Goal: Task Accomplishment & Management: Complete application form

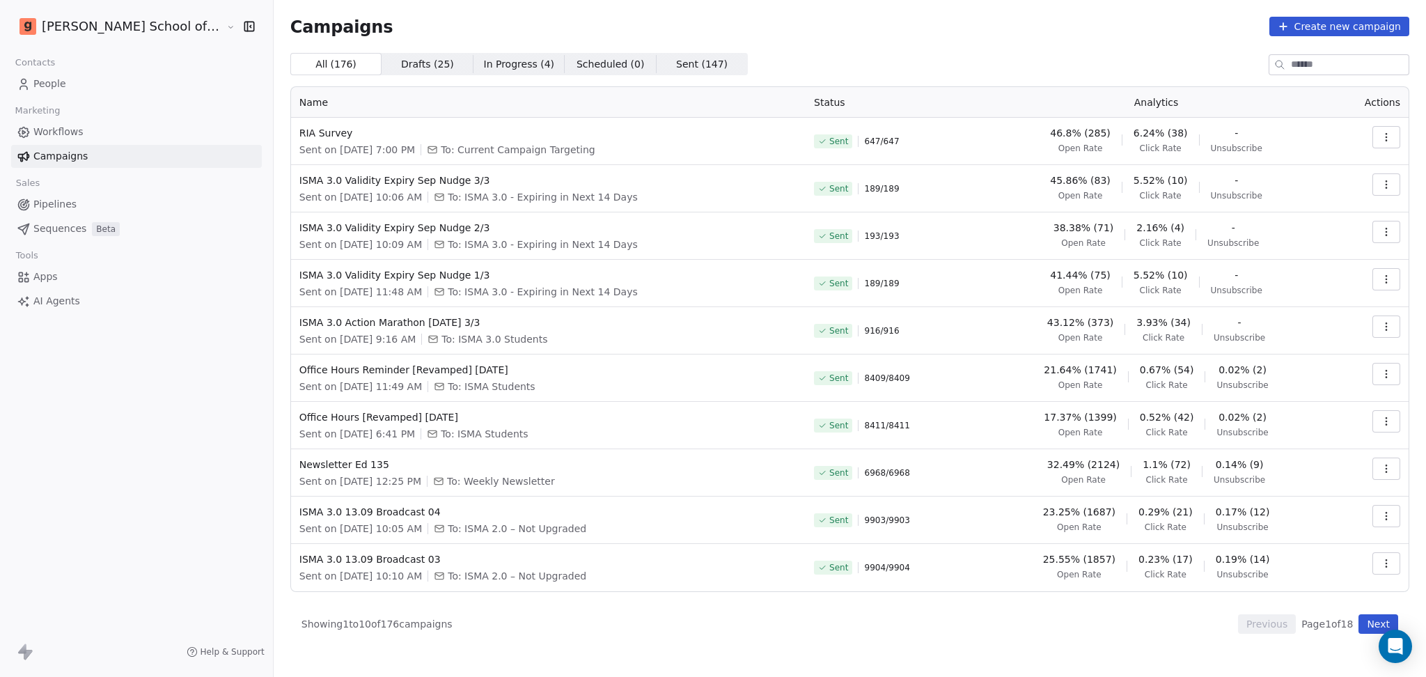
click at [89, 88] on link "People" at bounding box center [136, 83] width 251 height 23
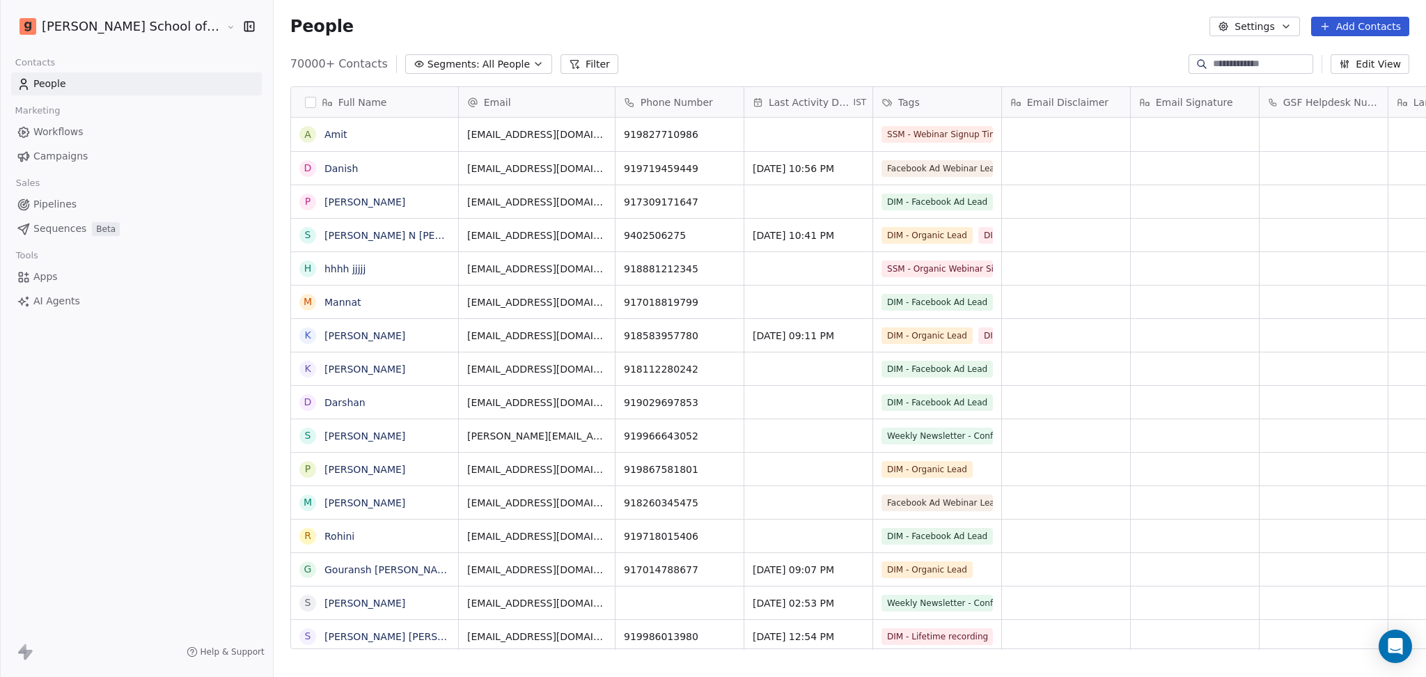
scroll to position [582, 1192]
click at [1291, 27] on icon "button" at bounding box center [1286, 26] width 11 height 11
click at [1267, 74] on span "Tags" at bounding box center [1259, 79] width 22 height 15
click at [1262, 26] on button "Settings" at bounding box center [1255, 27] width 90 height 20
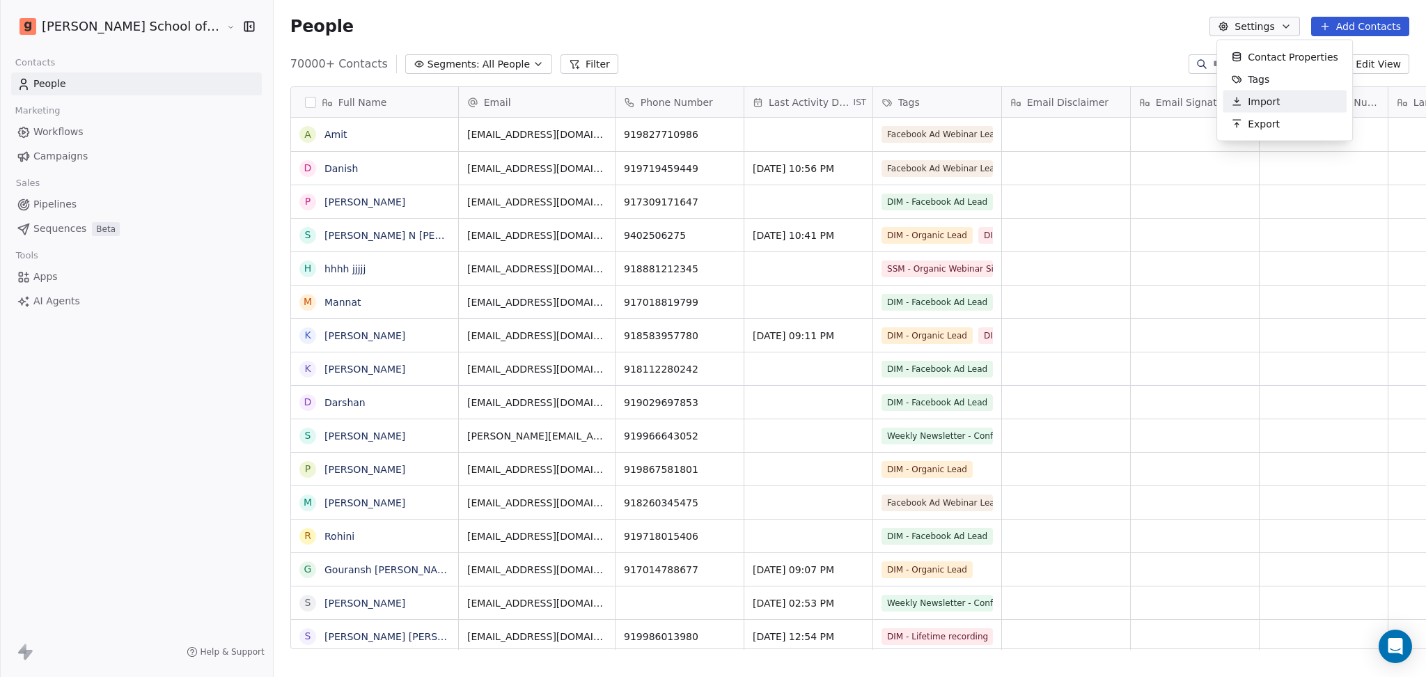
click at [1247, 100] on div "Import" at bounding box center [1255, 102] width 65 height 22
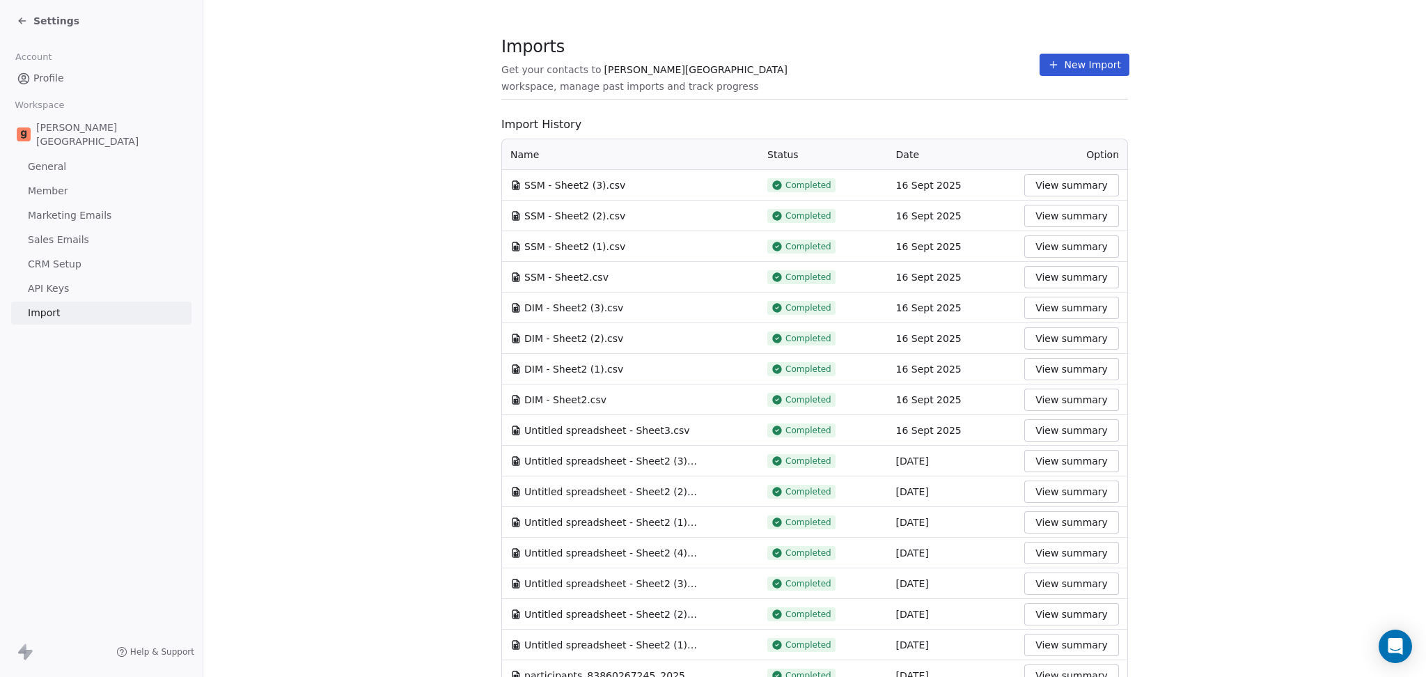
click at [1089, 70] on button "New Import" at bounding box center [1085, 65] width 90 height 22
click at [1071, 59] on button "New Import" at bounding box center [1085, 65] width 90 height 22
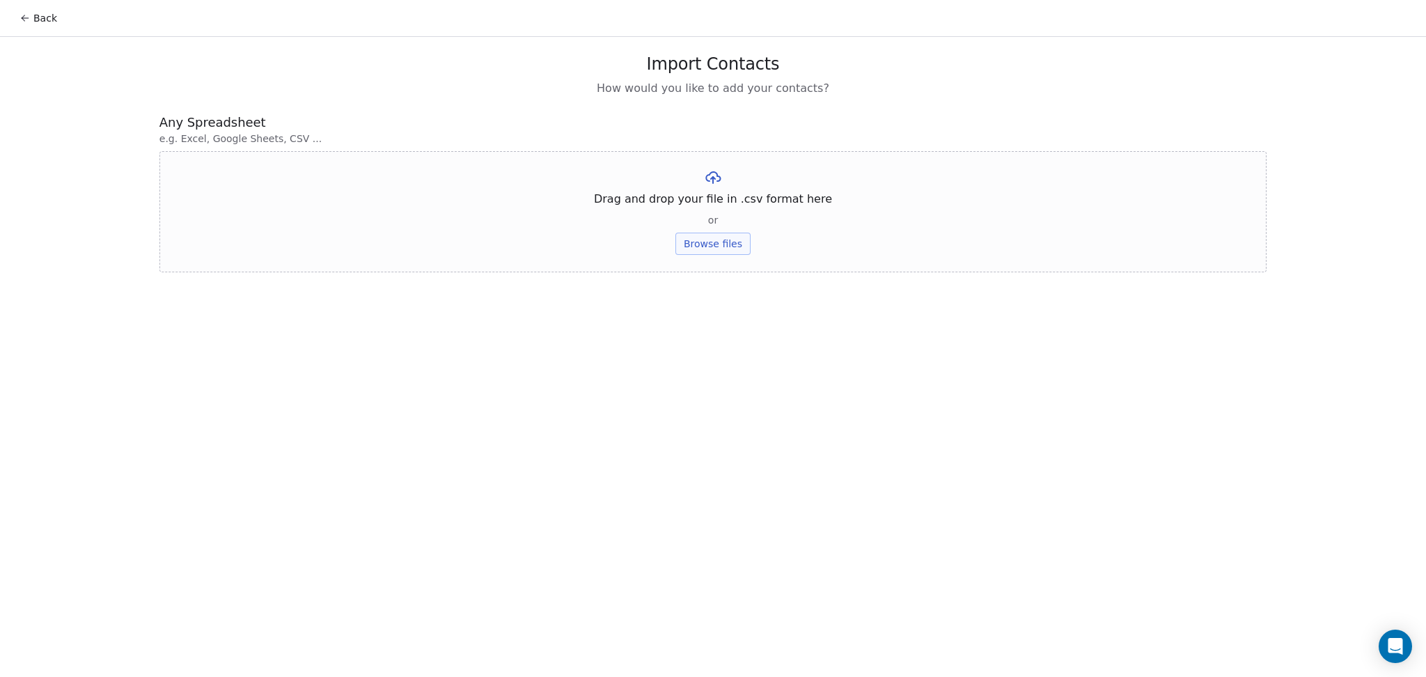
click at [732, 229] on div "Drag and drop your file in .csv format here or Browse files" at bounding box center [712, 211] width 1107 height 121
click at [729, 233] on button "Browse files" at bounding box center [713, 244] width 75 height 22
click at [721, 205] on button "Upload" at bounding box center [712, 205] width 51 height 22
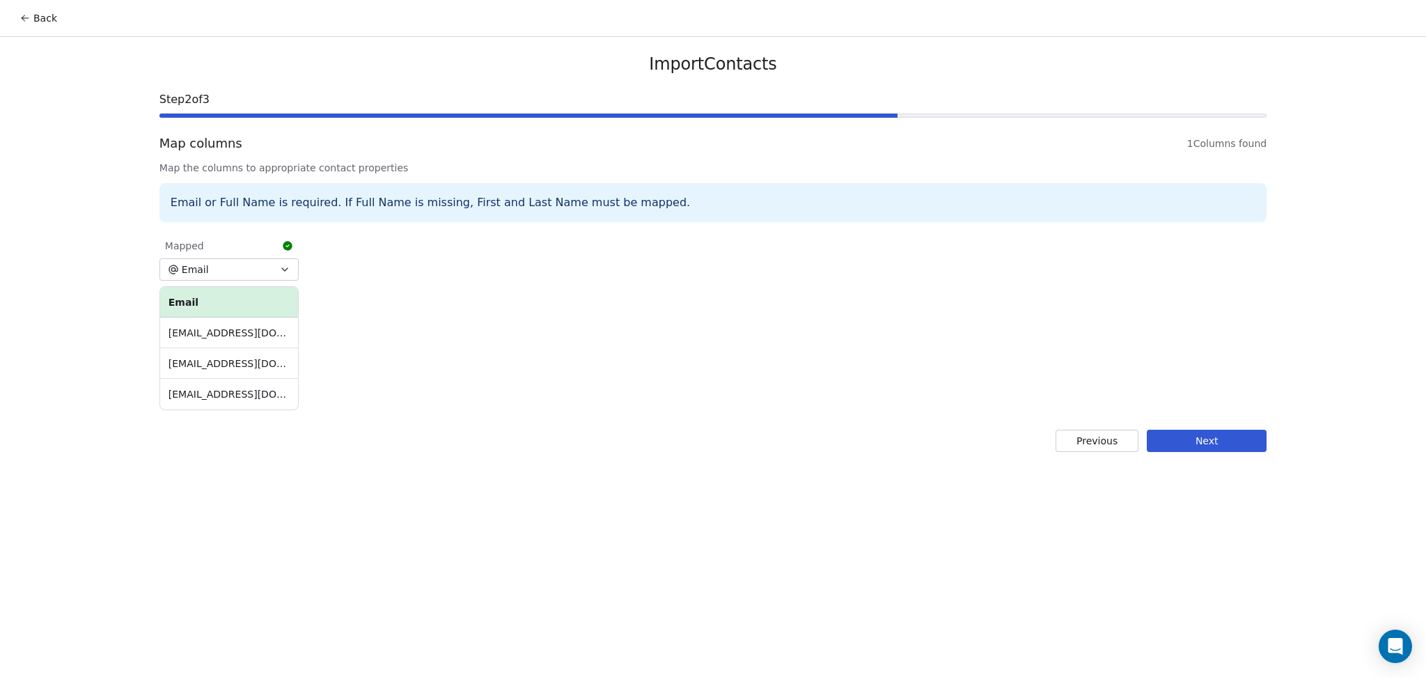
click at [1249, 441] on button "Next" at bounding box center [1207, 441] width 120 height 22
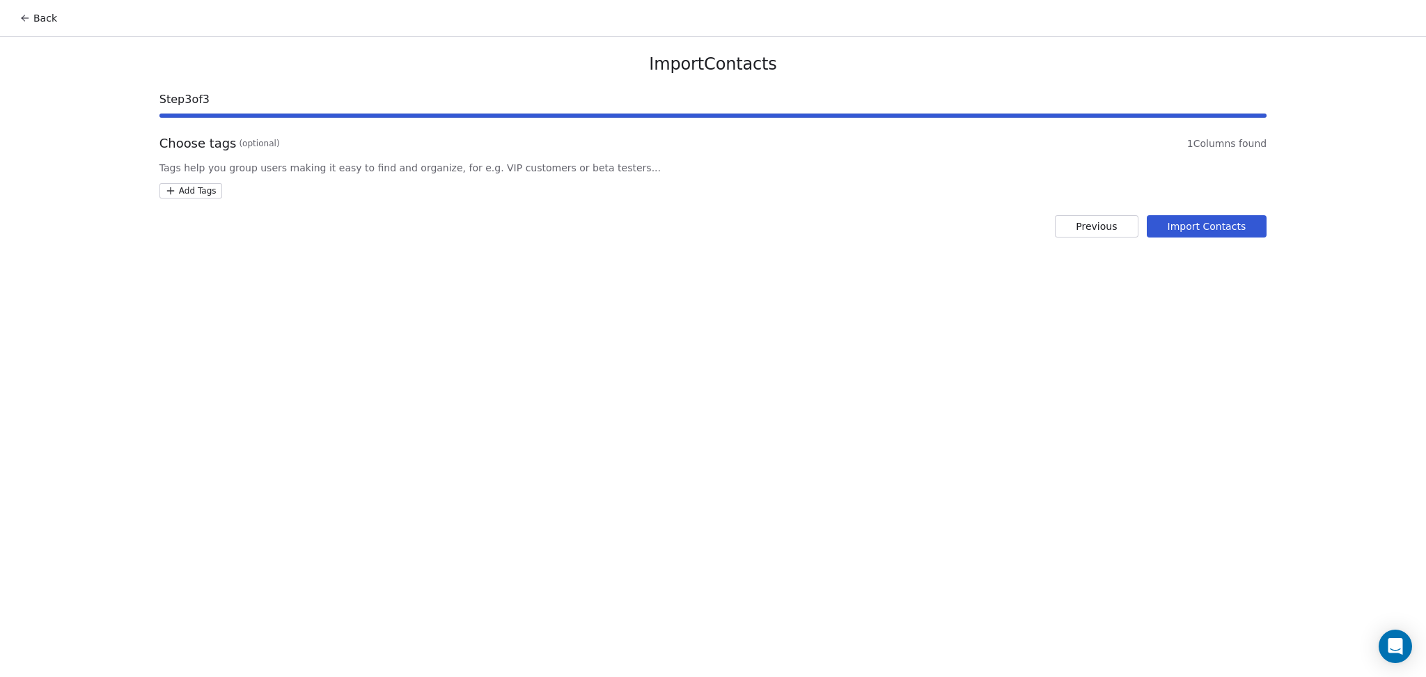
click at [213, 192] on html "Back Import Contacts Step 3 of 3 Choose tags (optional) 1 Columns found Tags he…" at bounding box center [713, 338] width 1426 height 677
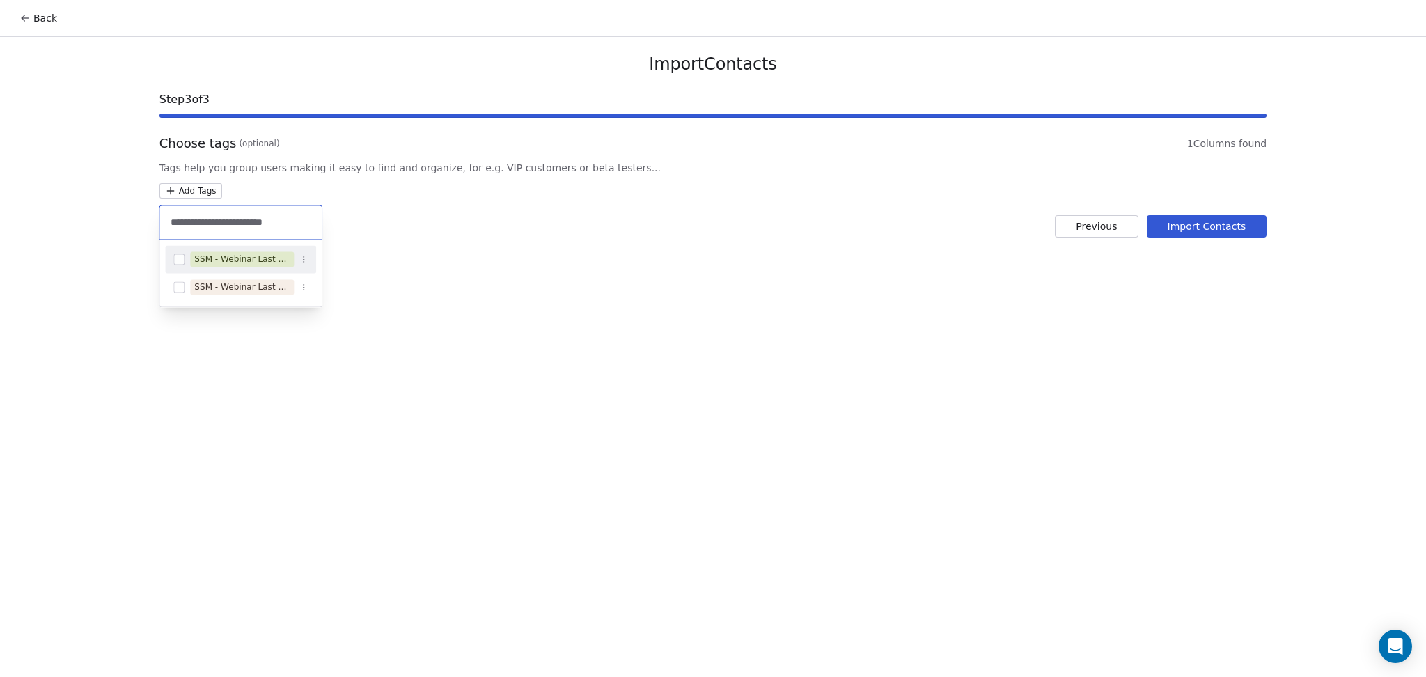
type input "**********"
click at [267, 261] on div "SSM - Webinar Last No Show" at bounding box center [241, 259] width 95 height 13
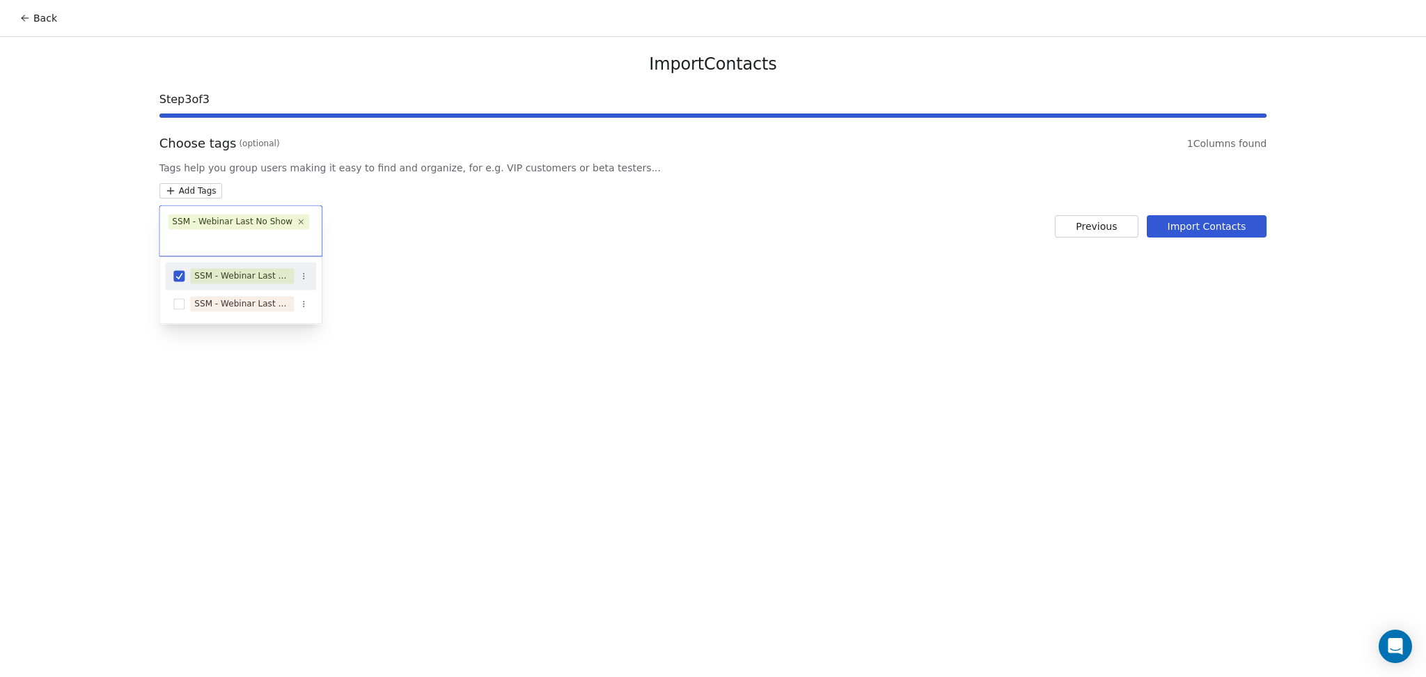
click at [595, 247] on html "Back Import Contacts Step 3 of 3 Choose tags (optional) 1 Columns found Tags he…" at bounding box center [713, 338] width 1426 height 677
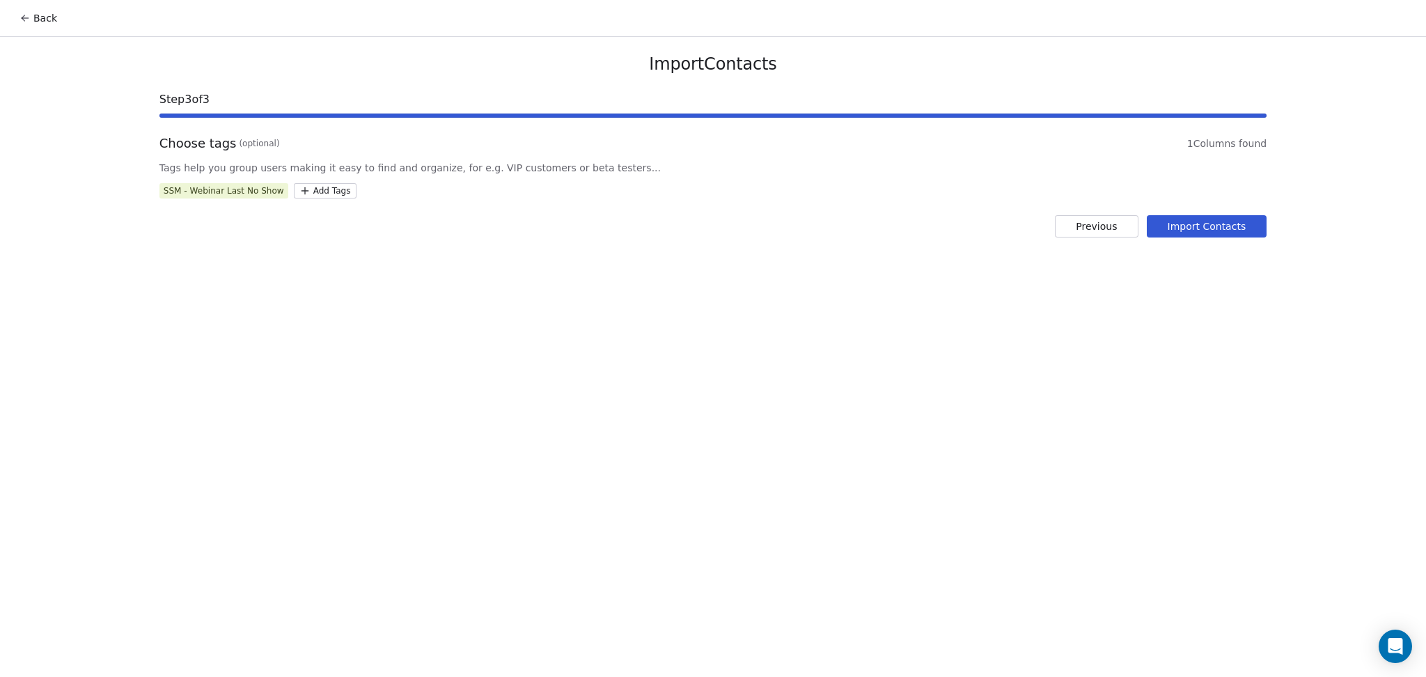
click at [1170, 214] on div "Import Contacts Step 3 of 3 Choose tags (optional) 1 Columns found Tags help yo…" at bounding box center [713, 145] width 1141 height 217
click at [1171, 215] on button "Import Contacts" at bounding box center [1207, 226] width 120 height 22
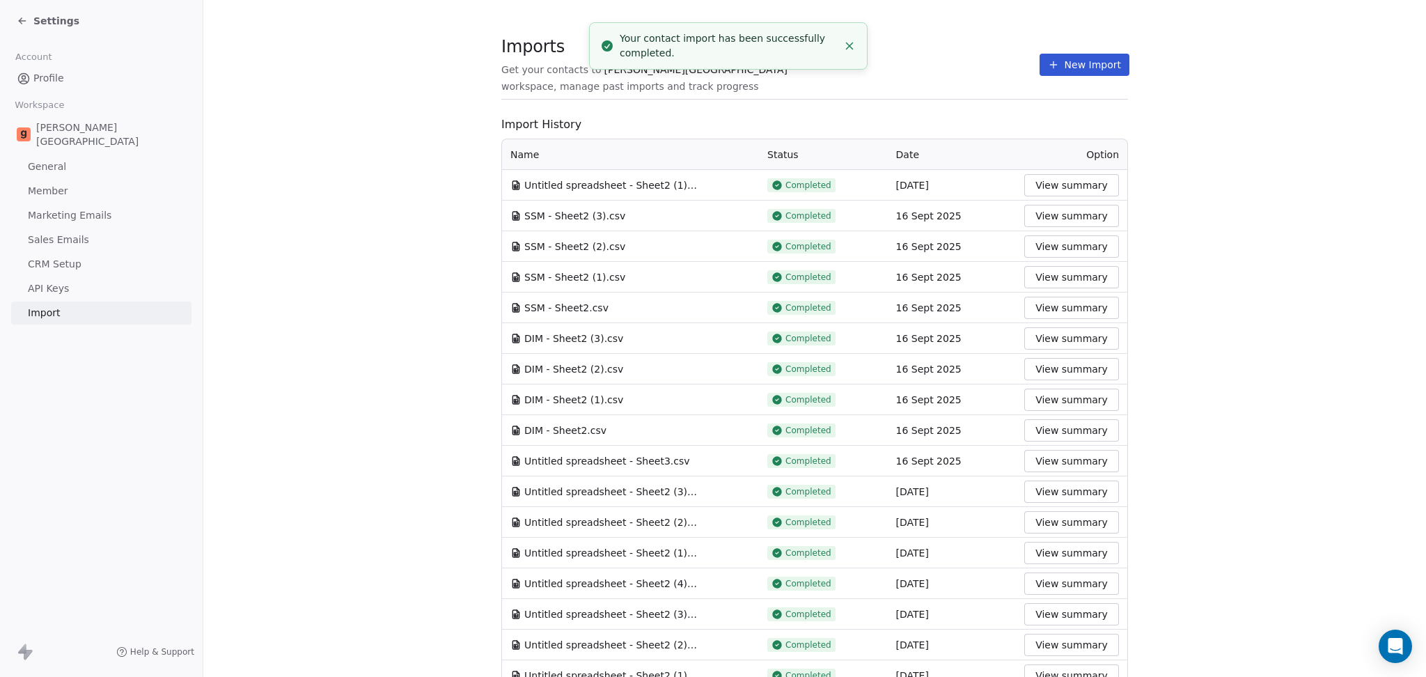
click at [1082, 68] on button "New Import" at bounding box center [1085, 65] width 90 height 22
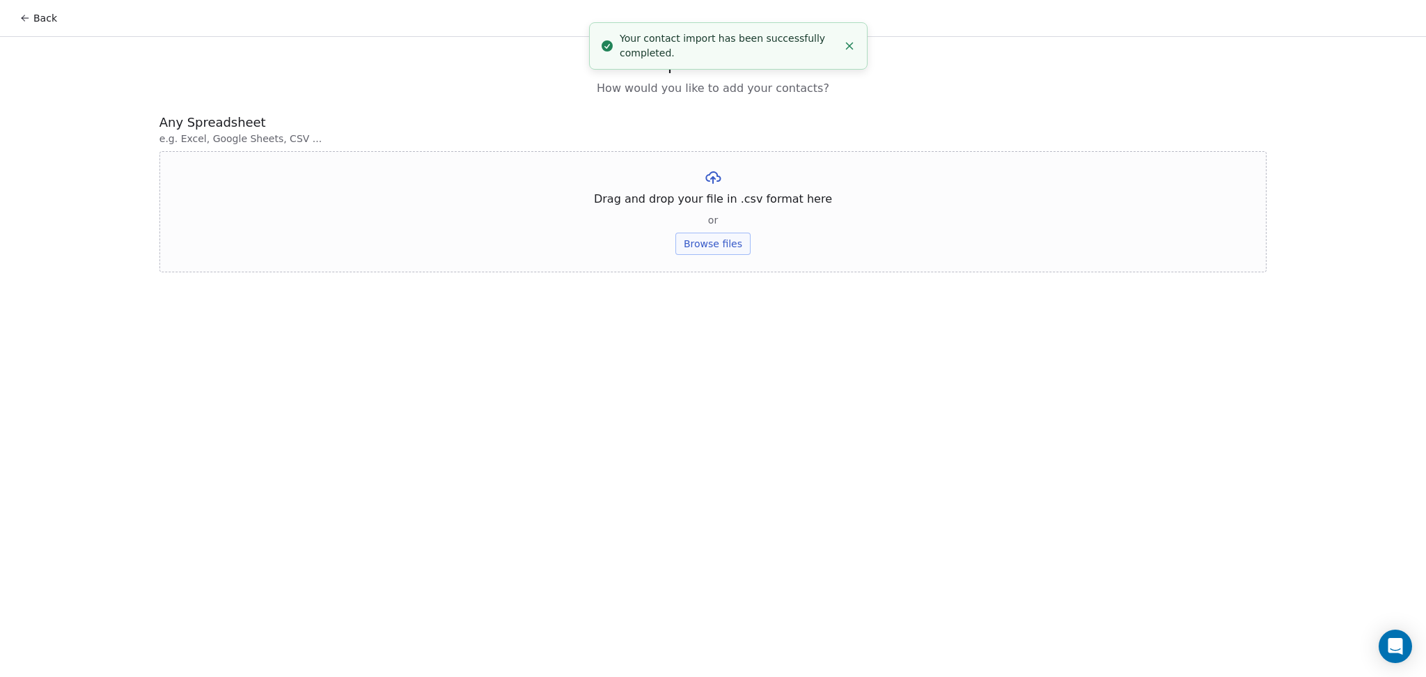
click at [694, 248] on button "Browse files" at bounding box center [713, 244] width 75 height 22
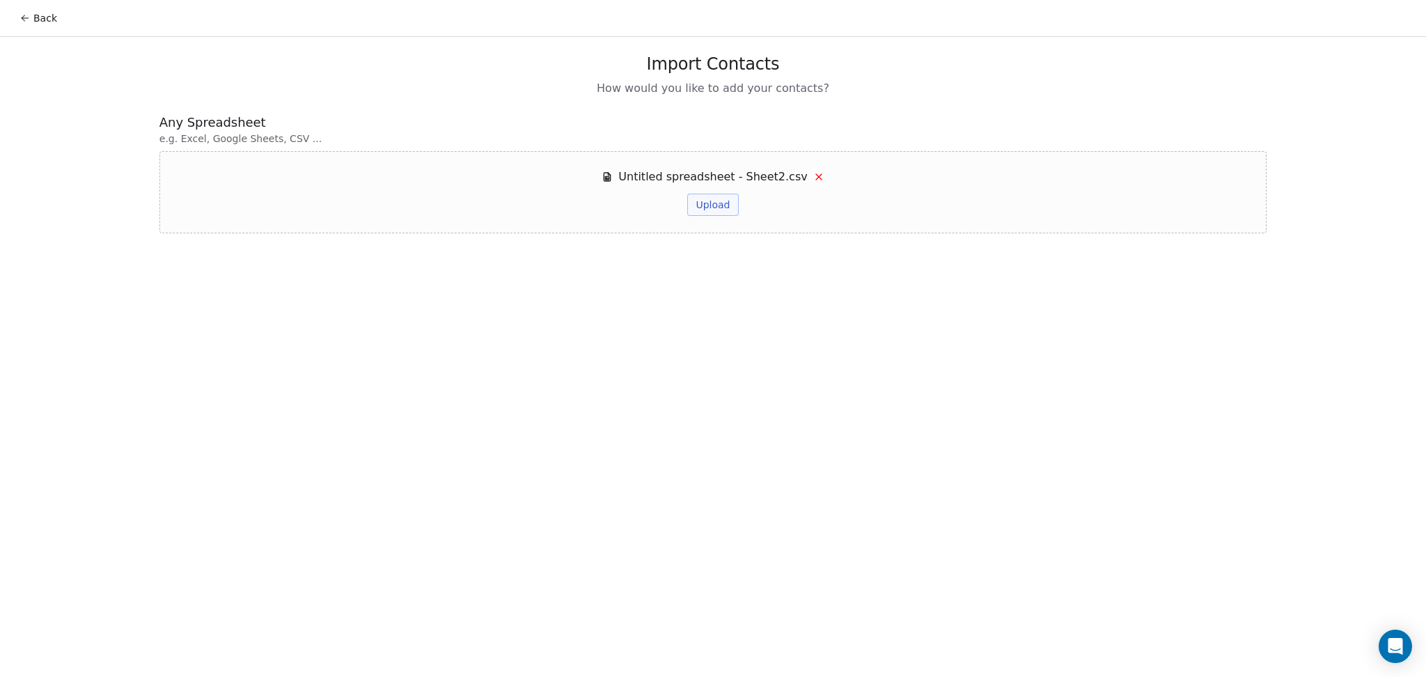
click at [721, 196] on button "Upload" at bounding box center [712, 205] width 51 height 22
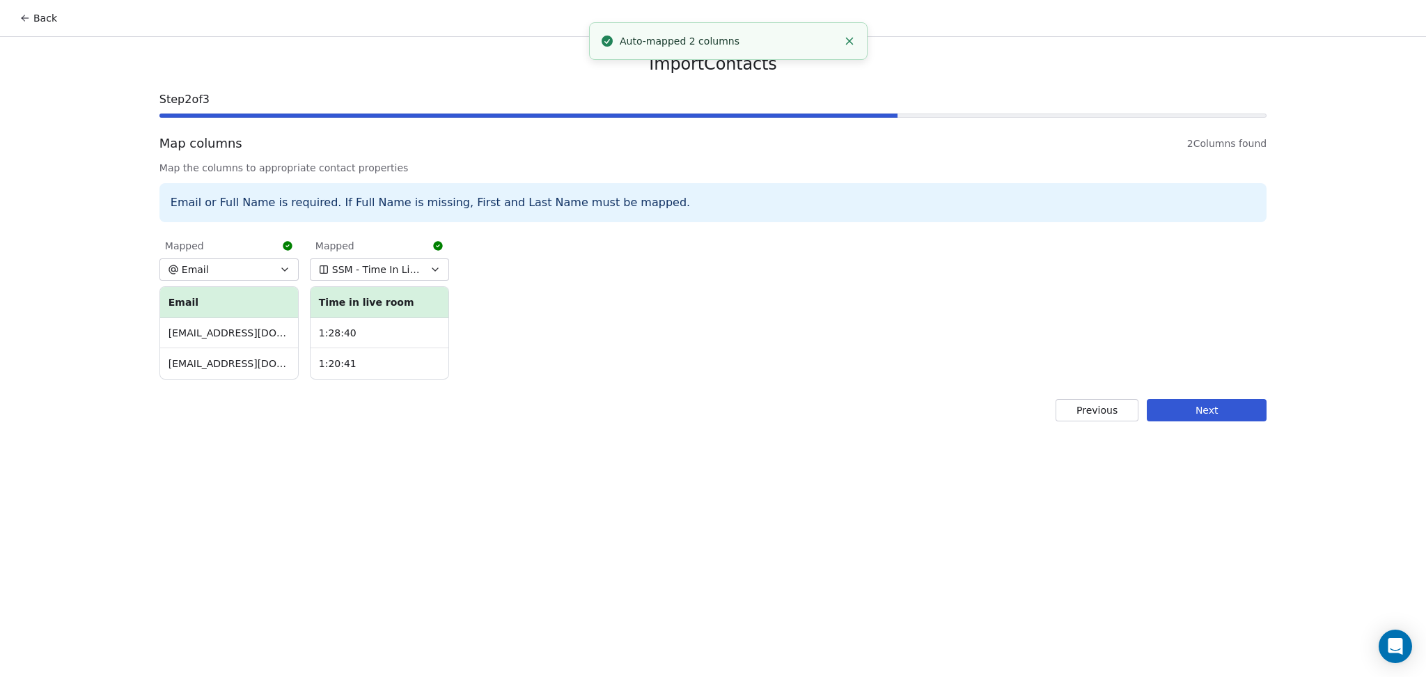
click at [1226, 421] on div "Previous Next" at bounding box center [712, 410] width 1107 height 22
click at [1217, 405] on button "Next" at bounding box center [1207, 410] width 120 height 22
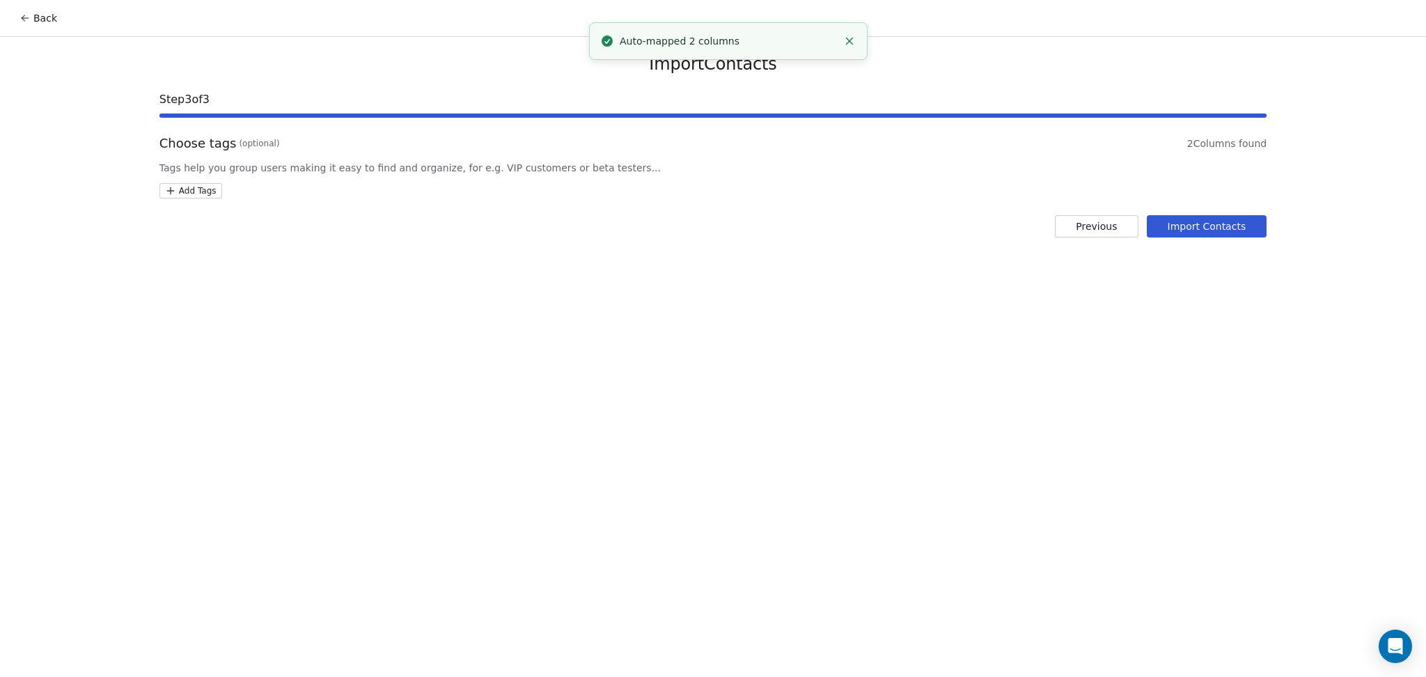
click at [201, 196] on html "Back Import Contacts Step 3 of 3 Choose tags (optional) 2 Columns found Tags he…" at bounding box center [713, 338] width 1426 height 677
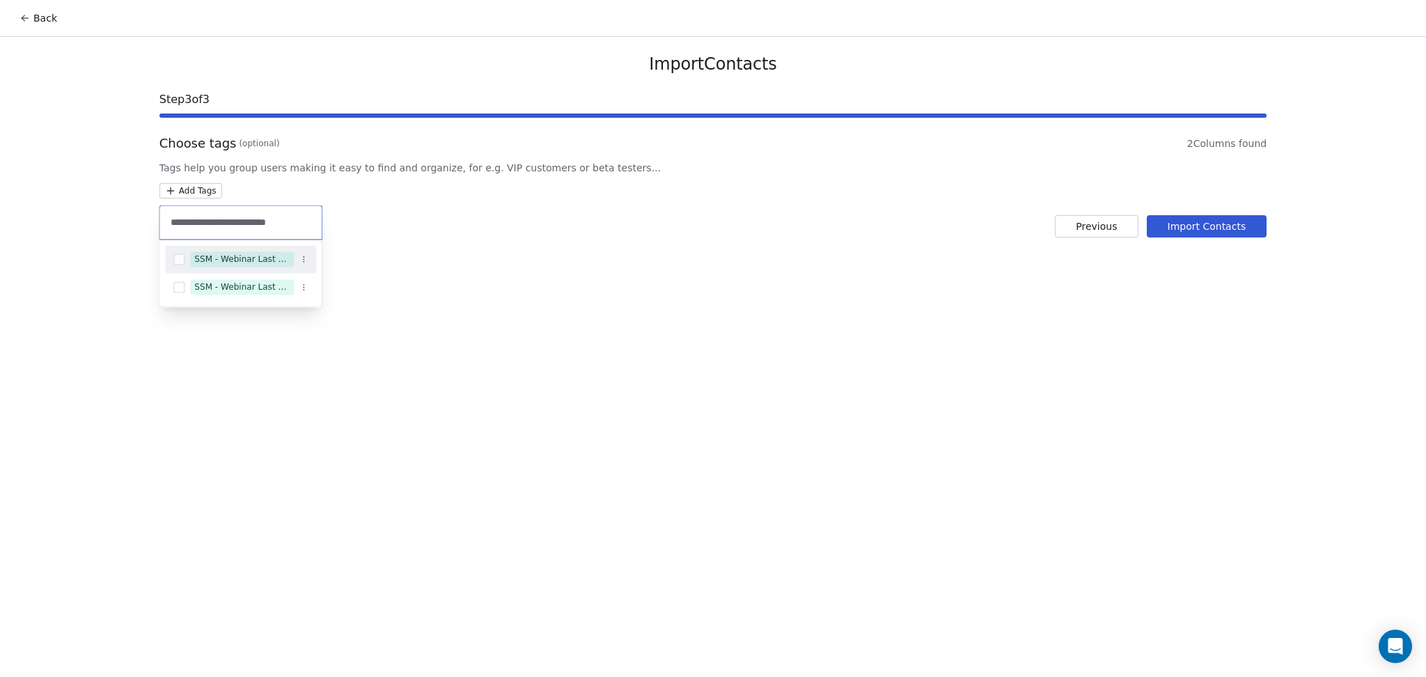
type input "**********"
click at [246, 251] on span "SSM - Webinar Last Attended" at bounding box center [242, 258] width 104 height 15
type input "**********"
click at [241, 270] on div "SSM - Webinar Last Hot Lead" at bounding box center [241, 276] width 95 height 13
click at [426, 271] on html "Back Import Contacts Step 3 of 3 Choose tags (optional) 2 Columns found Tags he…" at bounding box center [713, 338] width 1426 height 677
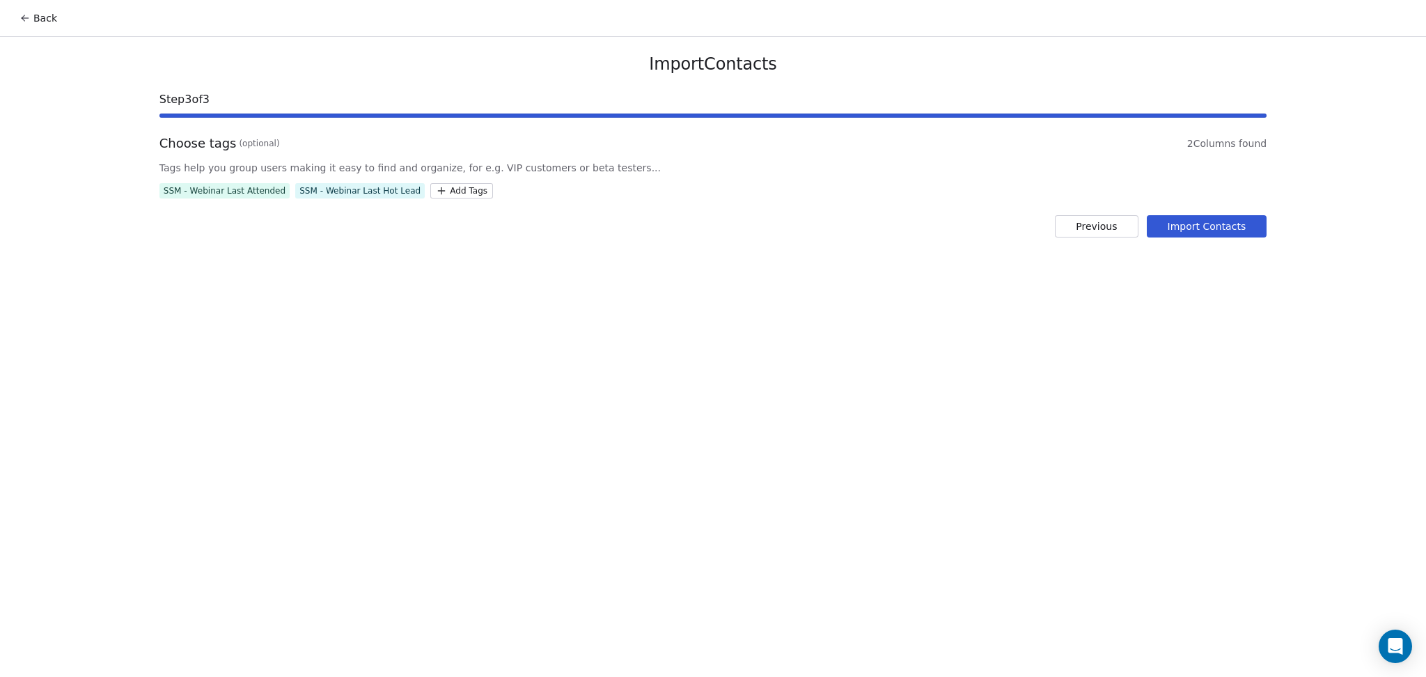
click at [1217, 223] on button "Import Contacts" at bounding box center [1207, 226] width 120 height 22
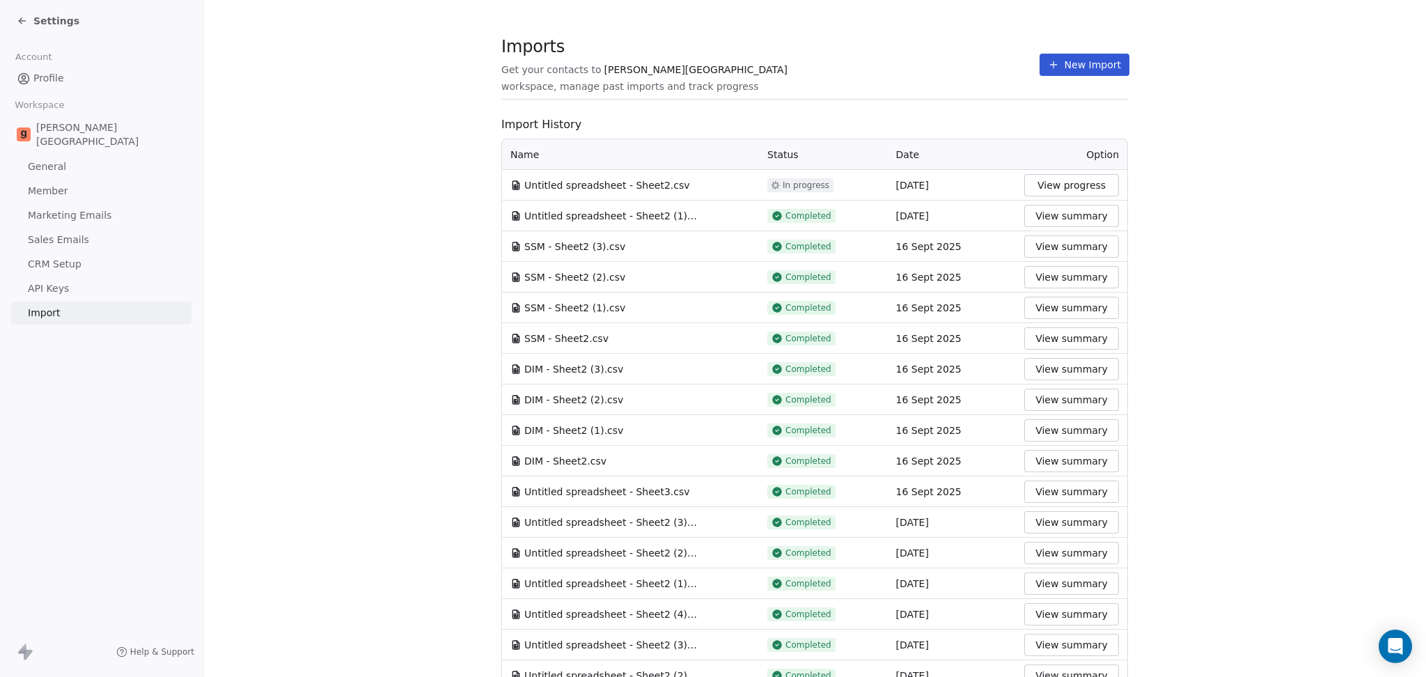
click at [1060, 59] on button "New Import" at bounding box center [1085, 65] width 90 height 22
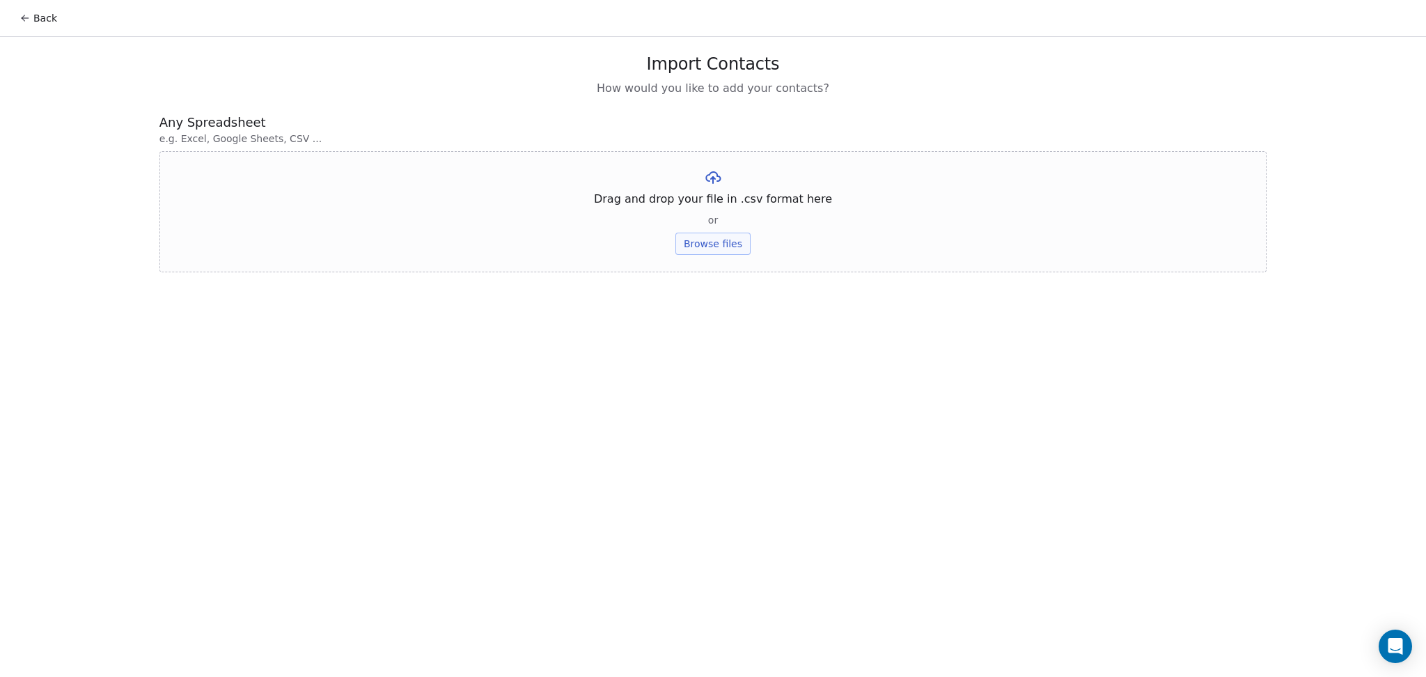
click at [705, 245] on button "Browse files" at bounding box center [713, 244] width 75 height 22
click at [716, 199] on button "Upload" at bounding box center [712, 205] width 51 height 22
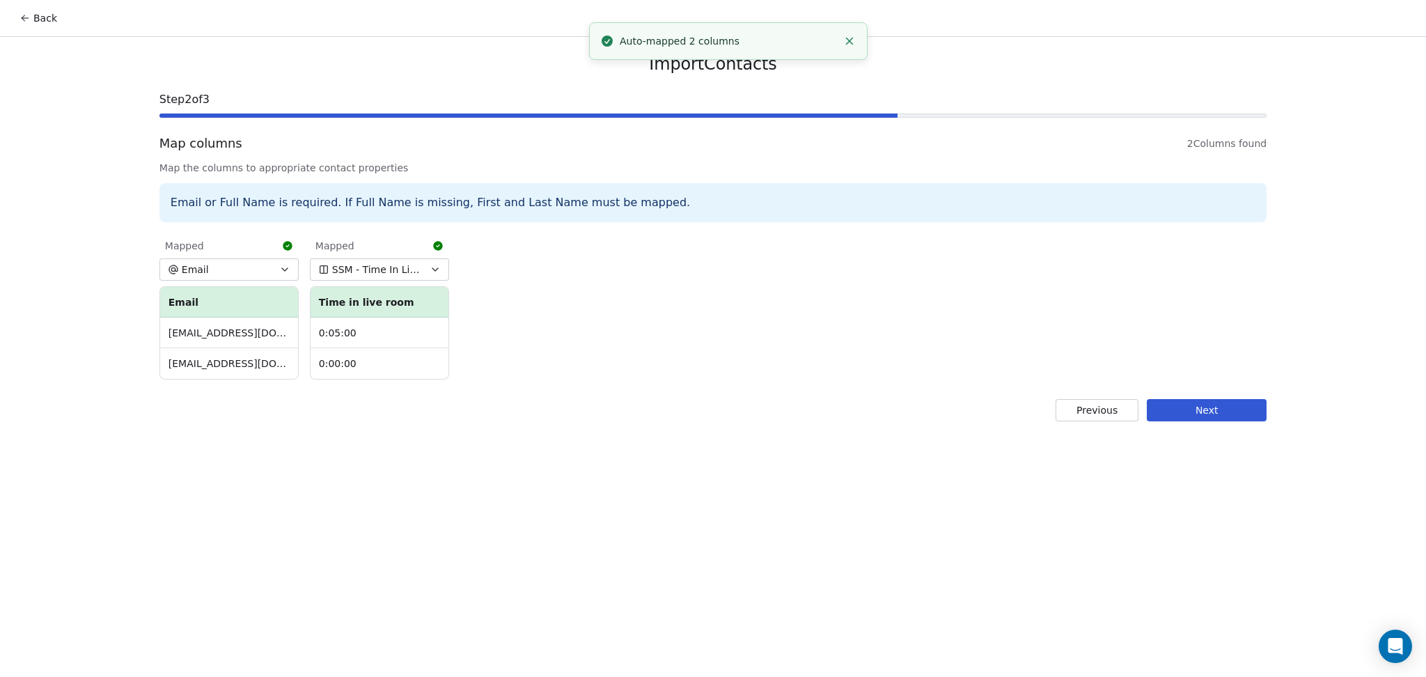
click at [1194, 405] on button "Next" at bounding box center [1207, 410] width 120 height 22
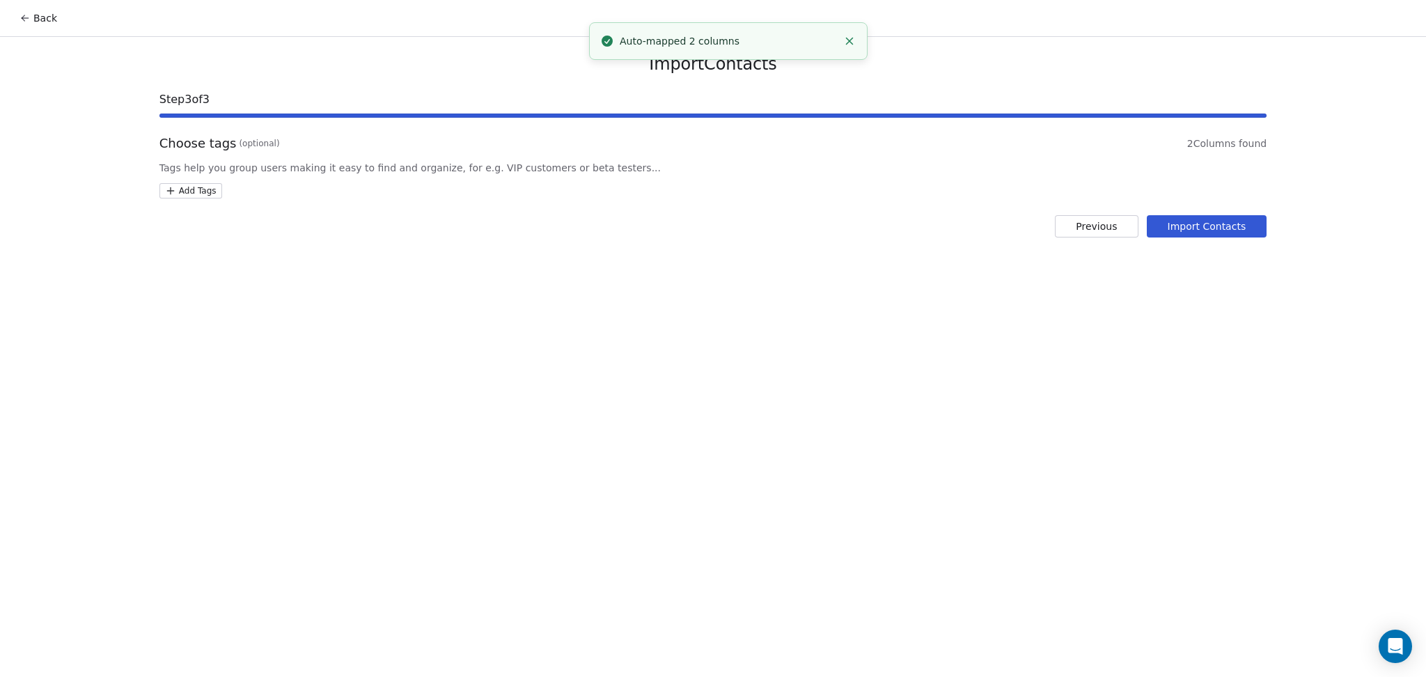
click at [210, 192] on html "Back Import Contacts Step 3 of 3 Choose tags (optional) 2 Columns found Tags he…" at bounding box center [713, 338] width 1426 height 677
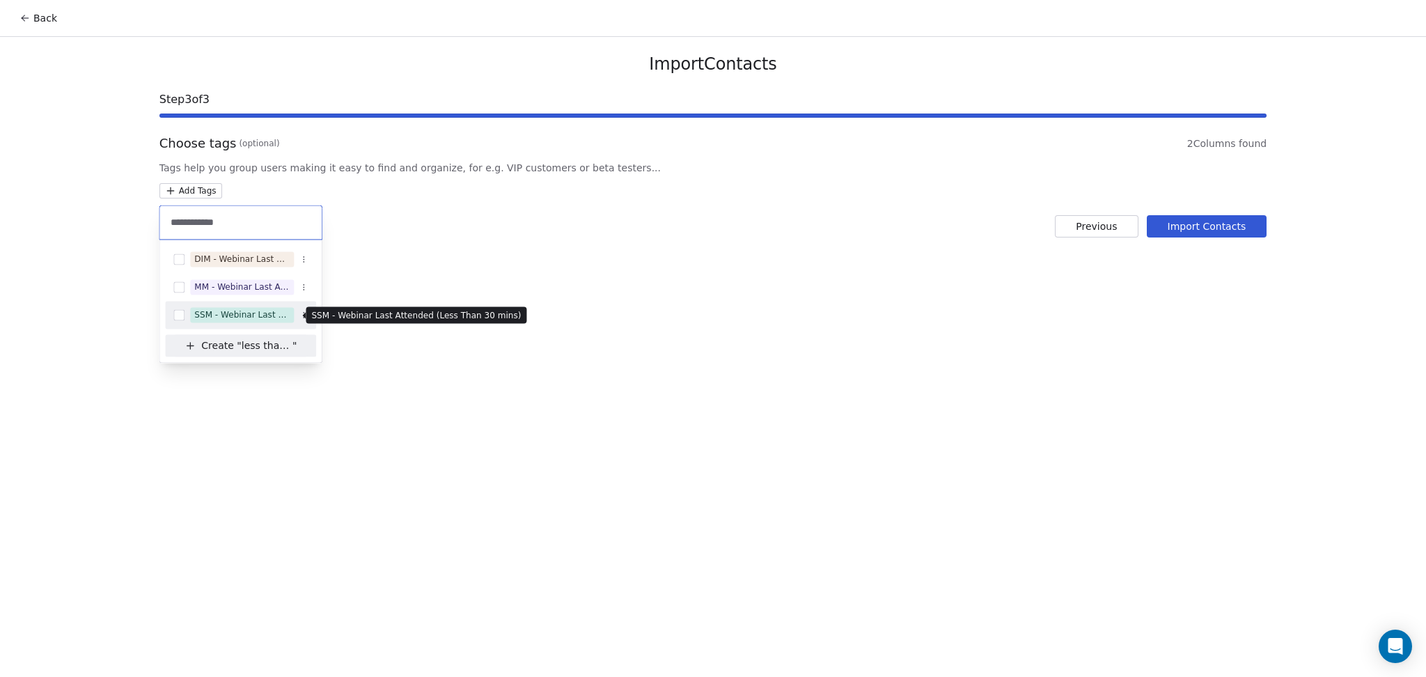
type input "**********"
click at [227, 310] on div "SSM - Webinar Last Attended (Less Than 30 mins)" at bounding box center [241, 315] width 95 height 13
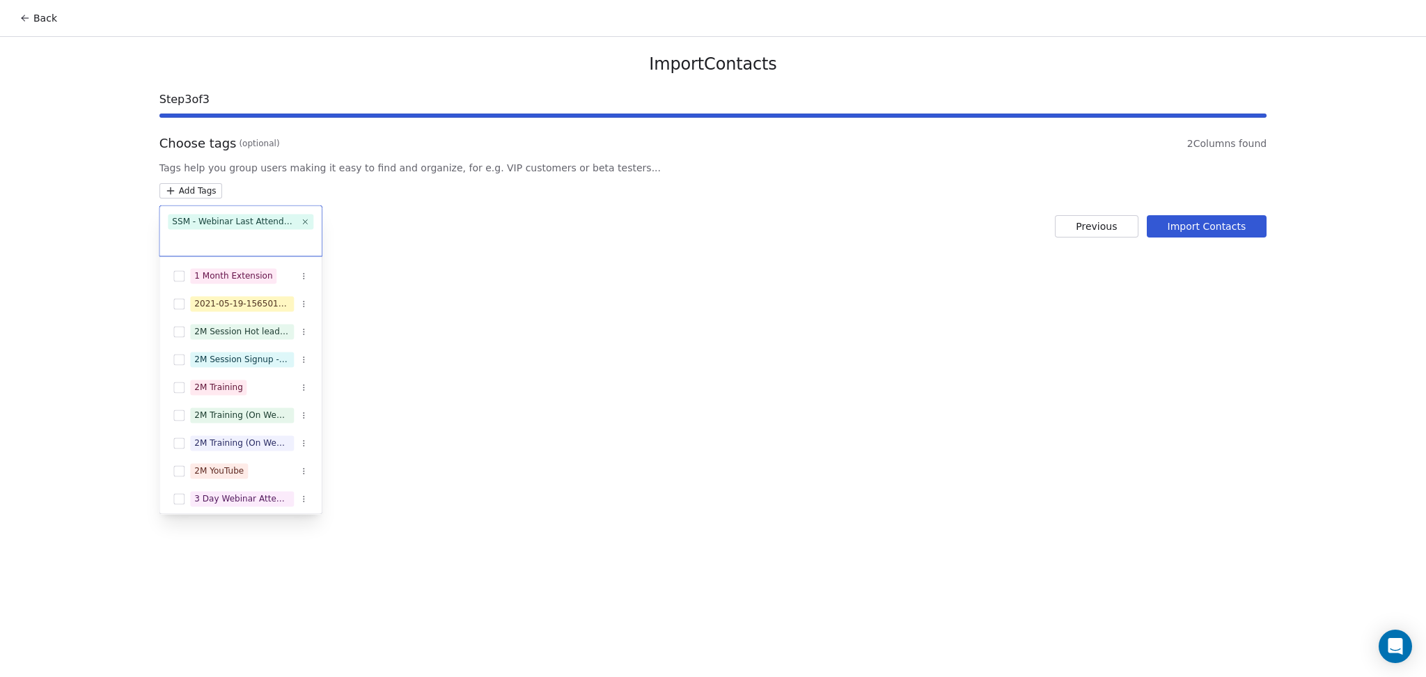
click at [593, 288] on html "Back Import Contacts Step 3 of 3 Choose tags (optional) 2 Columns found Tags he…" at bounding box center [713, 338] width 1426 height 677
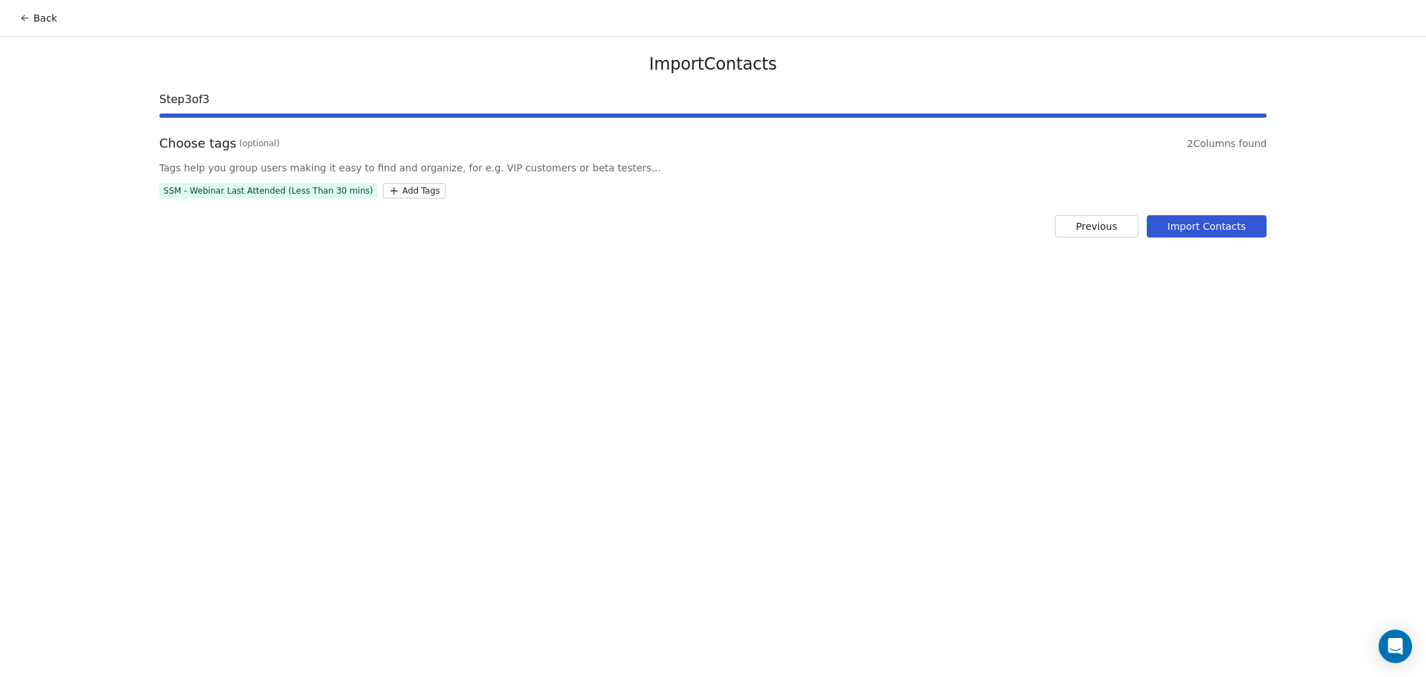
click at [1190, 223] on button "Import Contacts" at bounding box center [1207, 226] width 120 height 22
